Goal: Contribute content: Add original content to the website for others to see

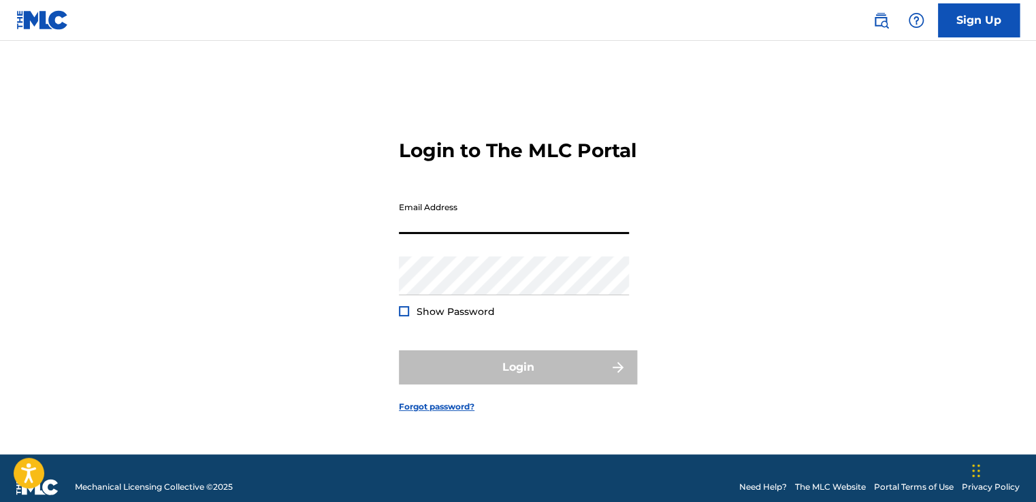
click at [499, 230] on input "Email Address" at bounding box center [514, 214] width 230 height 39
click at [504, 227] on input "Email Address" at bounding box center [514, 214] width 230 height 39
paste input "[PERSON_NAME][EMAIL_ADDRESS][PERSON_NAME][DOMAIN_NAME]"
type input "[PERSON_NAME][EMAIL_ADDRESS][PERSON_NAME][DOMAIN_NAME]"
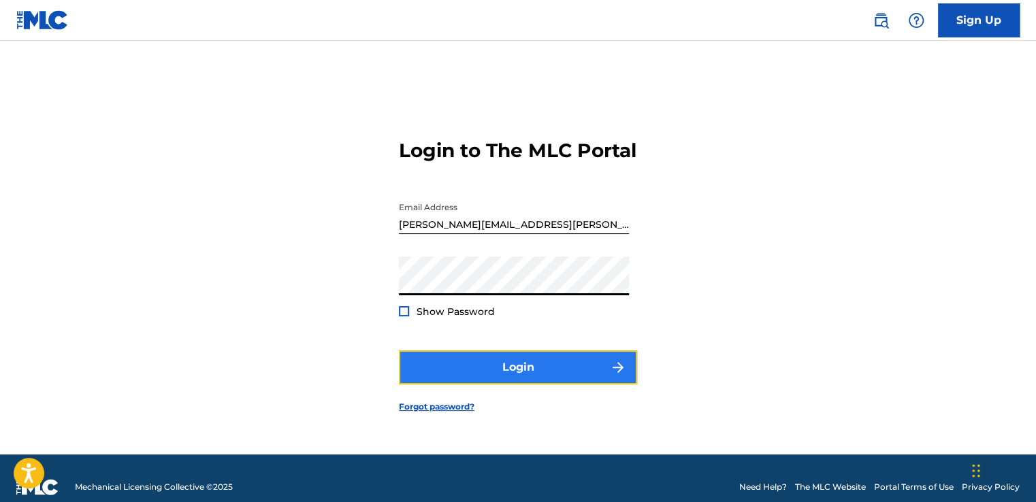
click at [487, 385] on button "Login" at bounding box center [518, 368] width 238 height 34
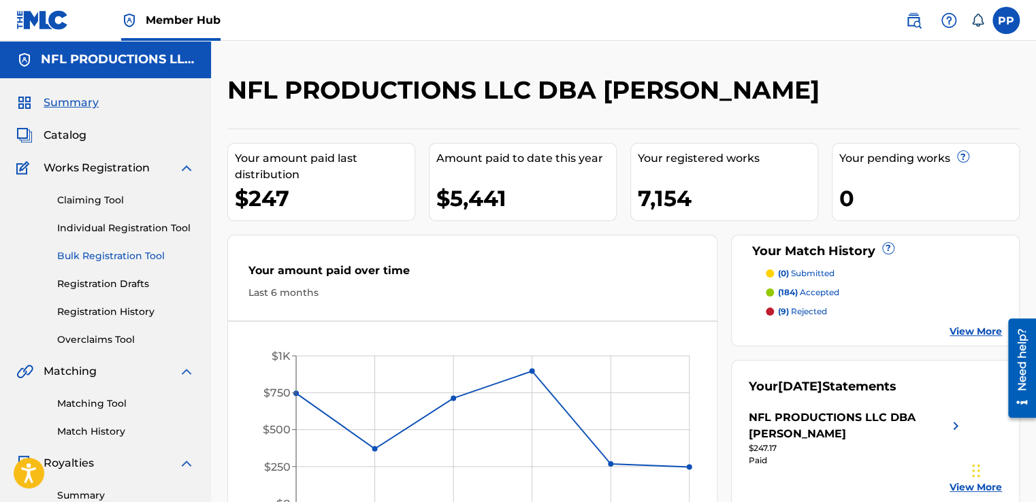
click at [149, 255] on link "Bulk Registration Tool" at bounding box center [126, 256] width 138 height 14
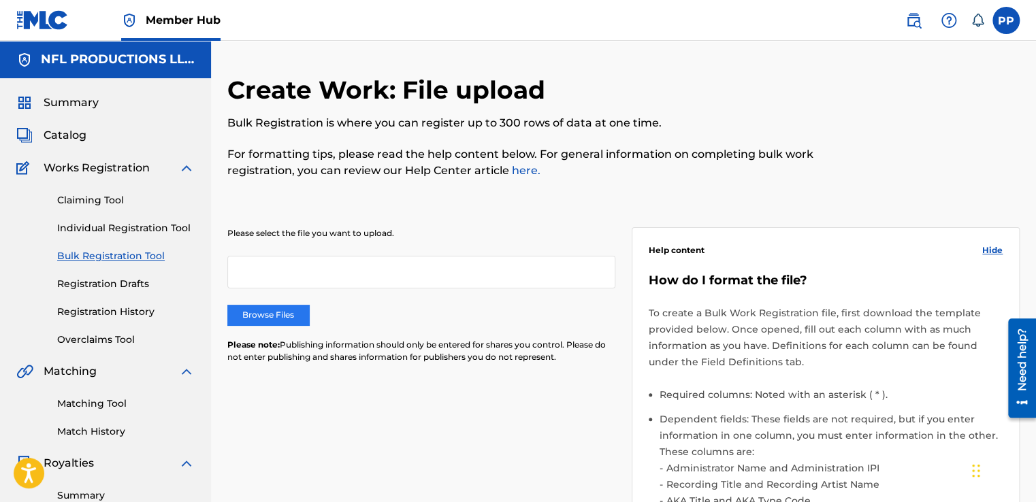
click at [288, 320] on label "Browse Files" at bounding box center [268, 315] width 82 height 20
click at [0, 0] on input "Browse Files" at bounding box center [0, 0] width 0 height 0
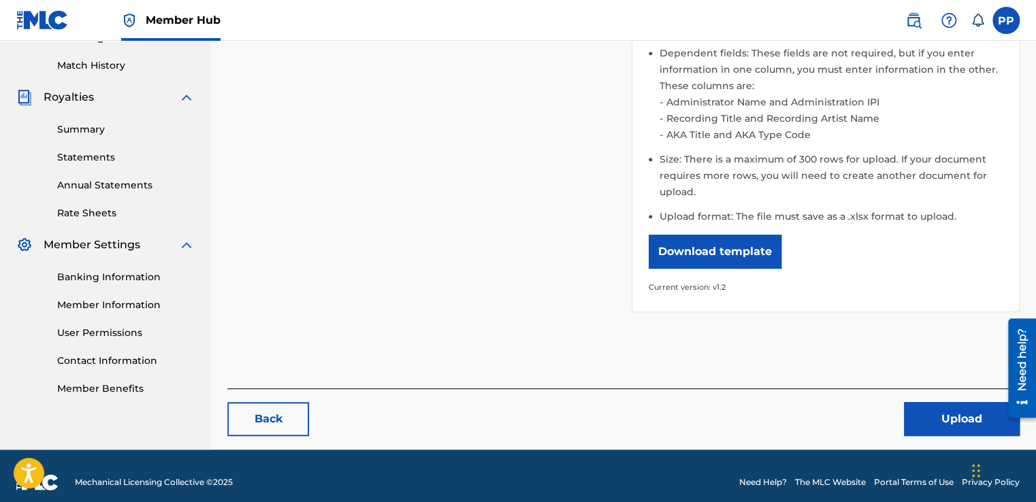
scroll to position [378, 0]
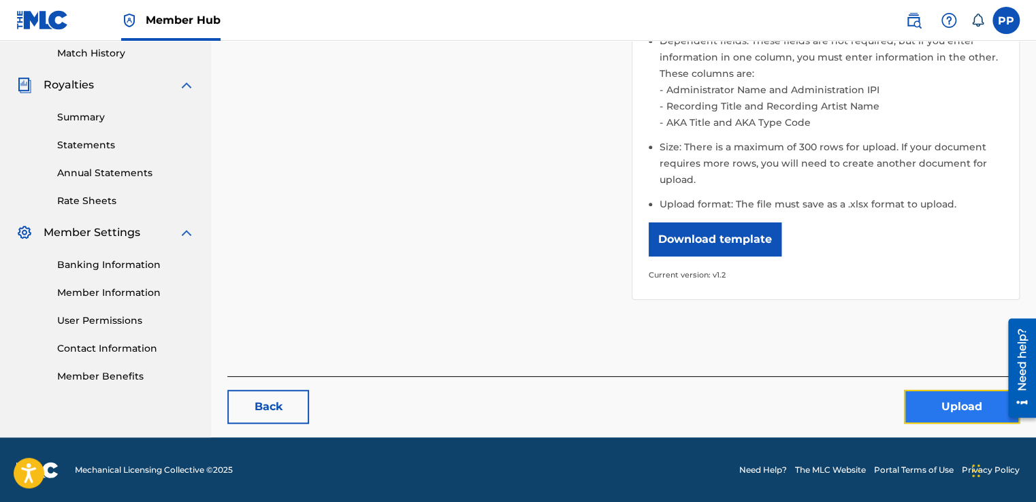
click at [925, 421] on button "Upload" at bounding box center [962, 407] width 116 height 34
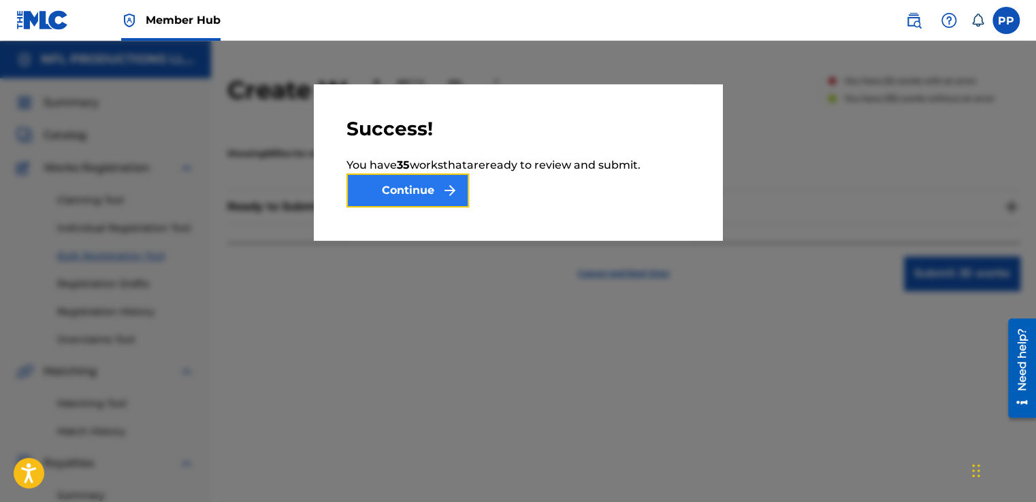
click at [423, 204] on button "Continue" at bounding box center [407, 191] width 123 height 34
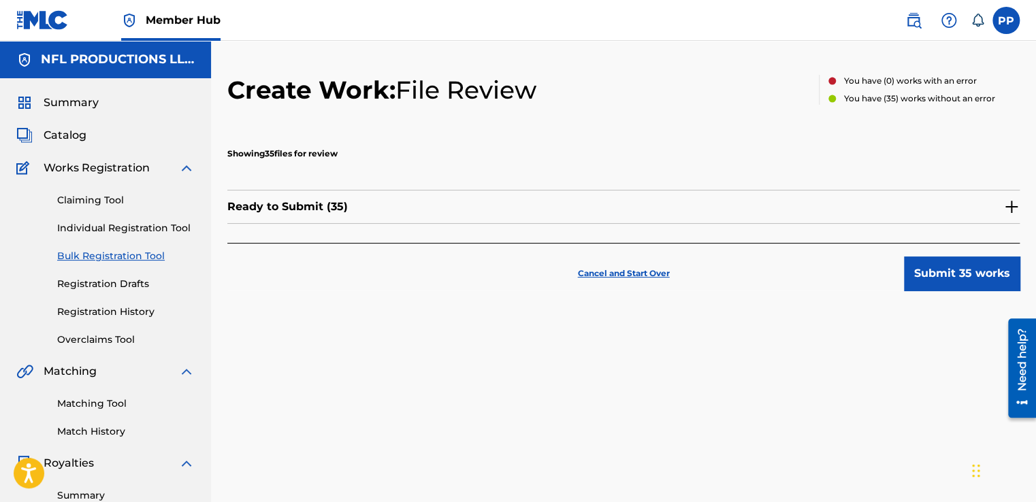
click at [1011, 206] on img at bounding box center [1011, 207] width 16 height 16
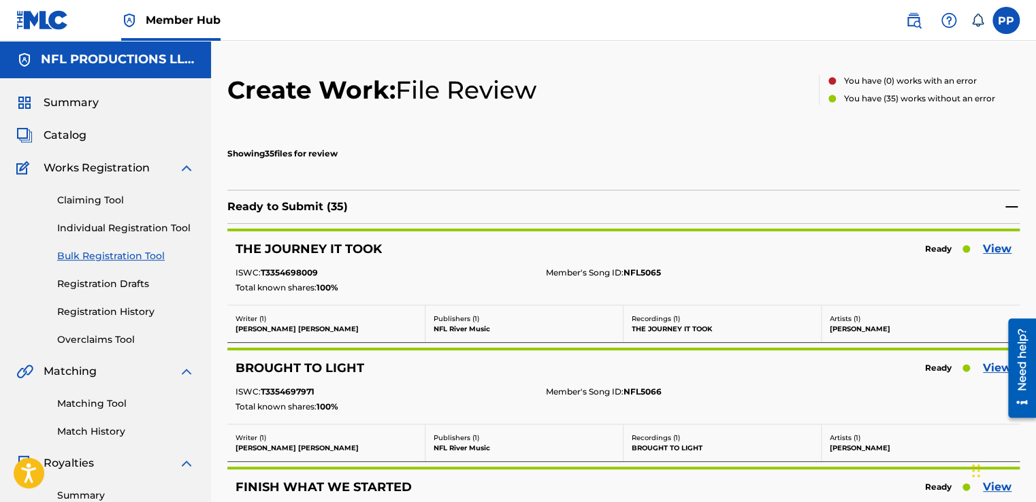
click at [1012, 206] on img at bounding box center [1011, 207] width 16 height 16
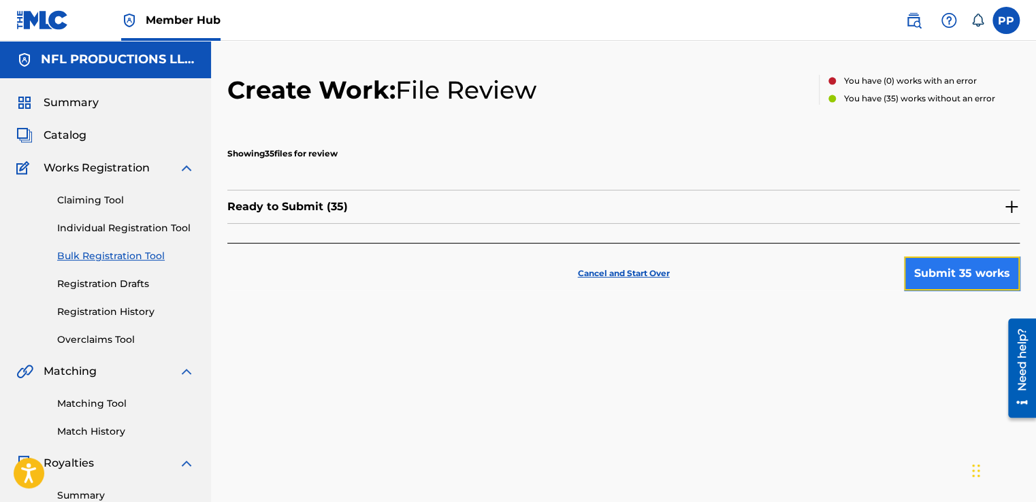
click at [980, 272] on button "Submit 35 works" at bounding box center [962, 274] width 116 height 34
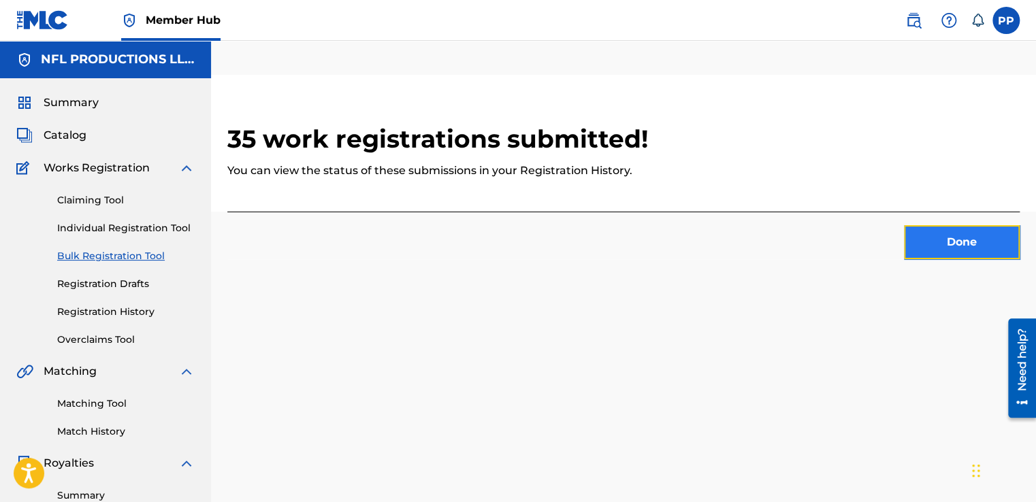
click at [937, 236] on button "Done" at bounding box center [962, 242] width 116 height 34
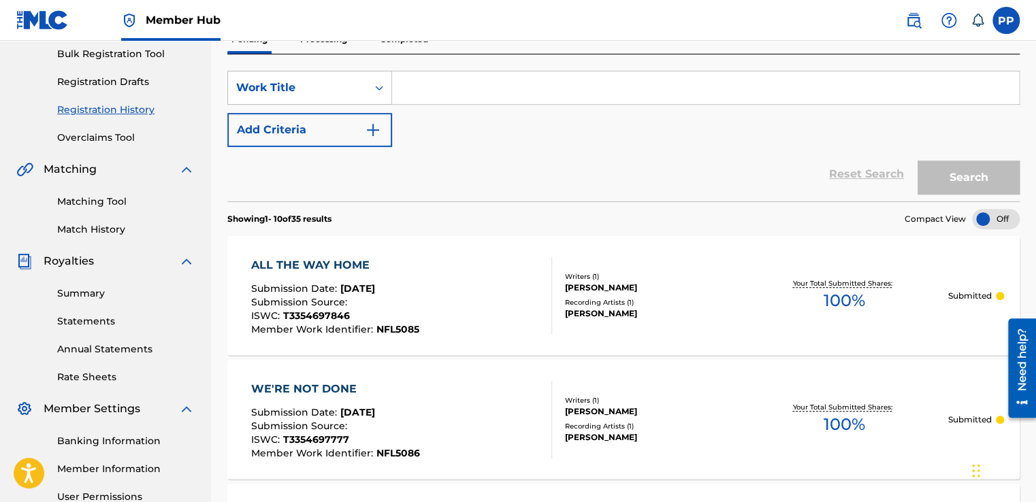
scroll to position [101, 0]
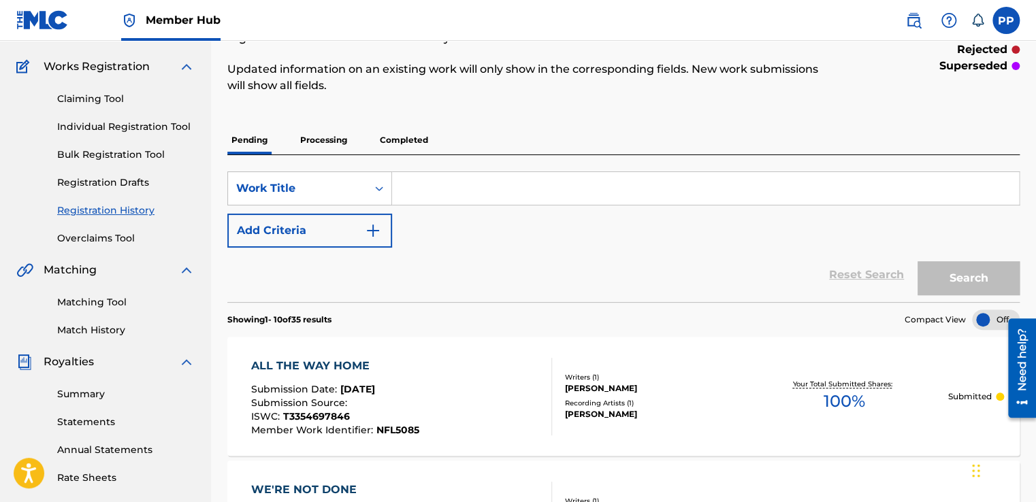
click at [316, 140] on p "Processing" at bounding box center [323, 140] width 55 height 29
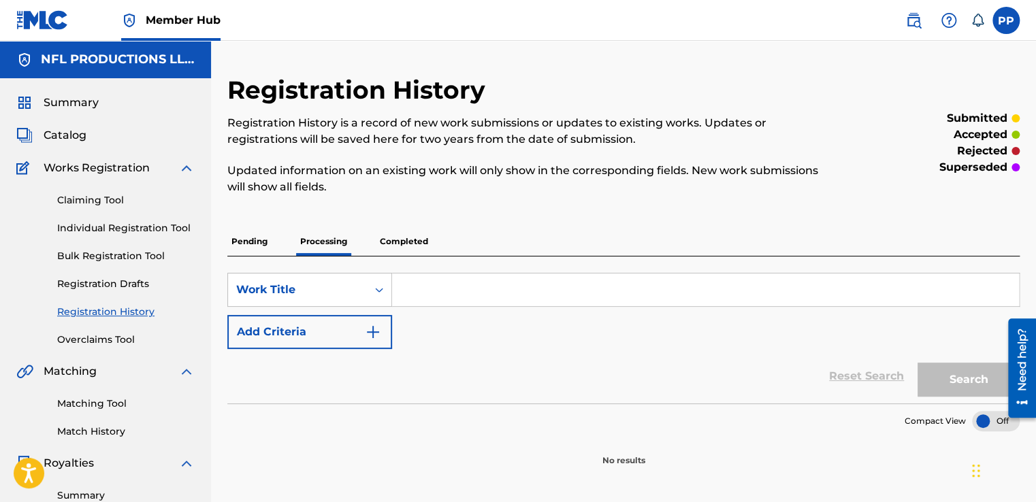
click at [403, 246] on p "Completed" at bounding box center [404, 241] width 57 height 29
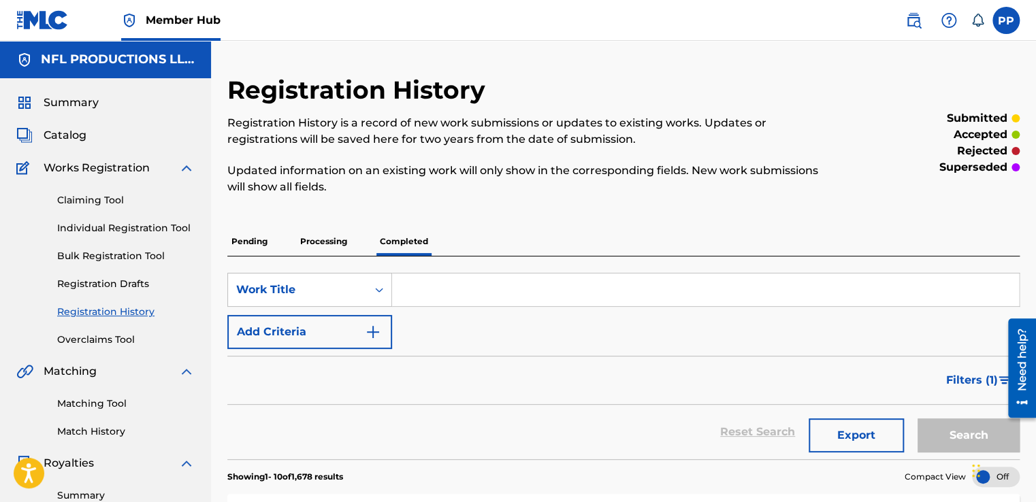
click at [233, 240] on p "Pending" at bounding box center [249, 241] width 44 height 29
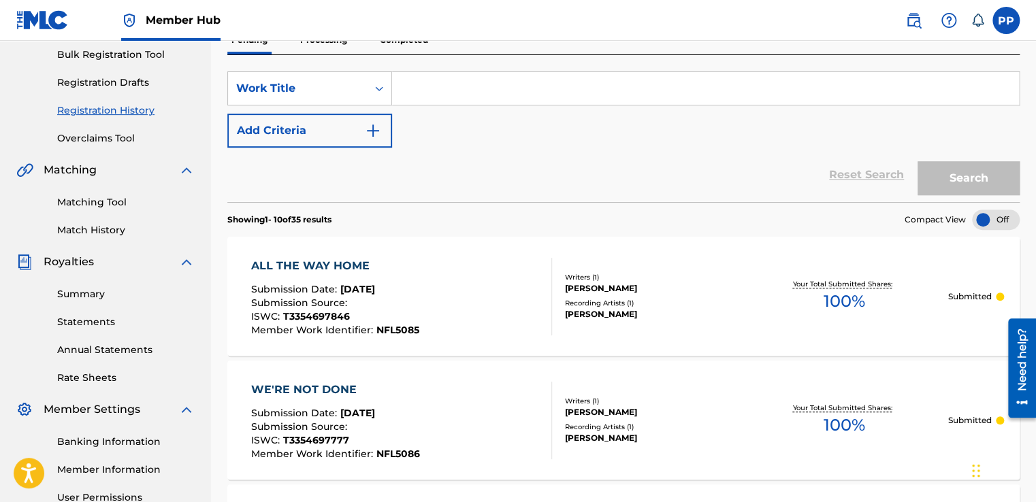
scroll to position [68, 0]
